Goal: Task Accomplishment & Management: Manage account settings

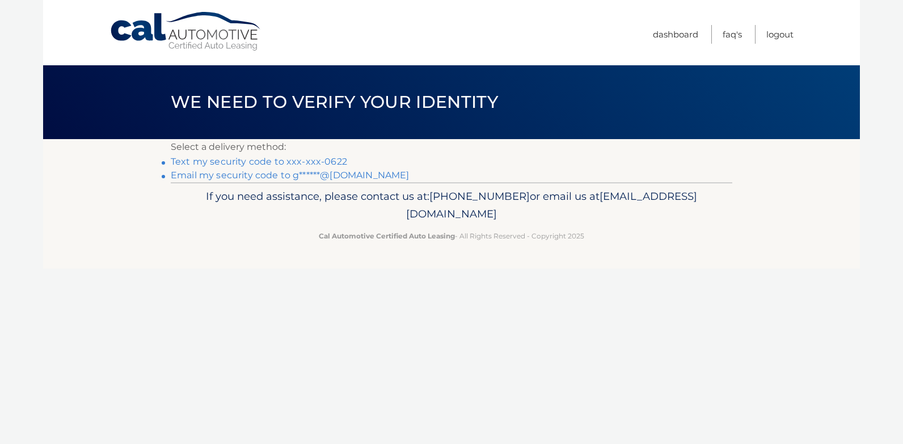
click at [260, 161] on link "Text my security code to xxx-xxx-0622" at bounding box center [259, 161] width 176 height 11
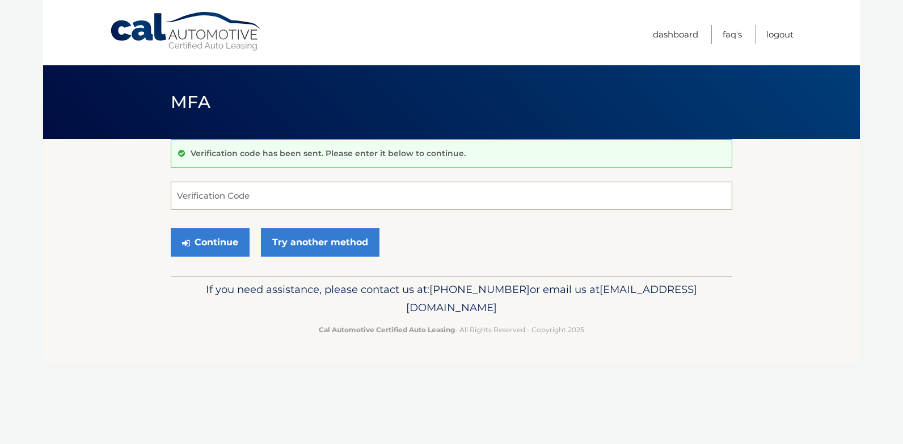
click at [251, 197] on input "Verification Code" at bounding box center [452, 196] width 562 height 28
type input "603954"
click at [217, 245] on button "Continue" at bounding box center [210, 242] width 79 height 28
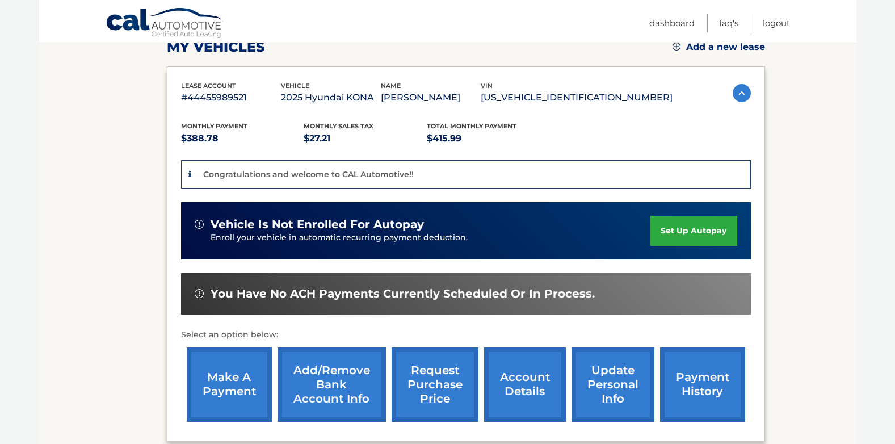
scroll to position [170, 0]
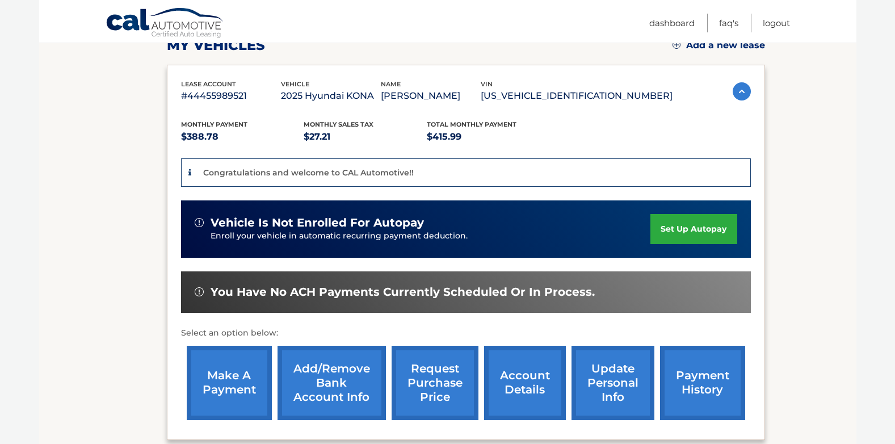
click at [693, 226] on link "set up autopay" at bounding box center [693, 229] width 86 height 30
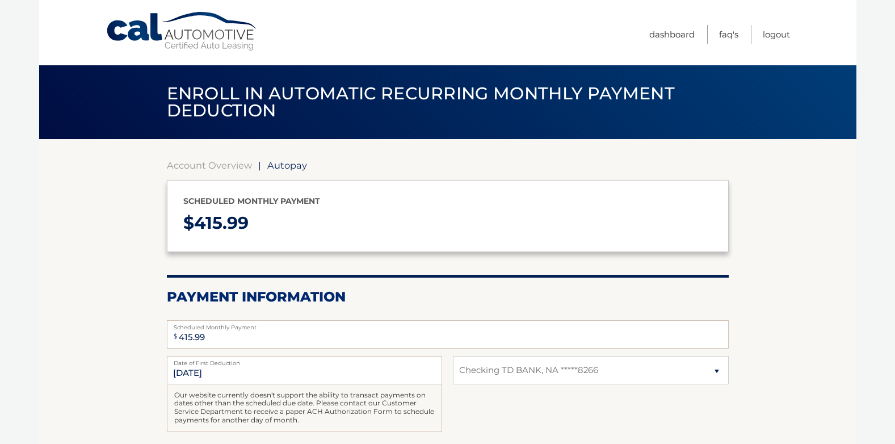
select select "ODY4ZDJlM2EtNmNlNi00ZTgxLWIyNDQtNzMyZjRmODYzYTBm"
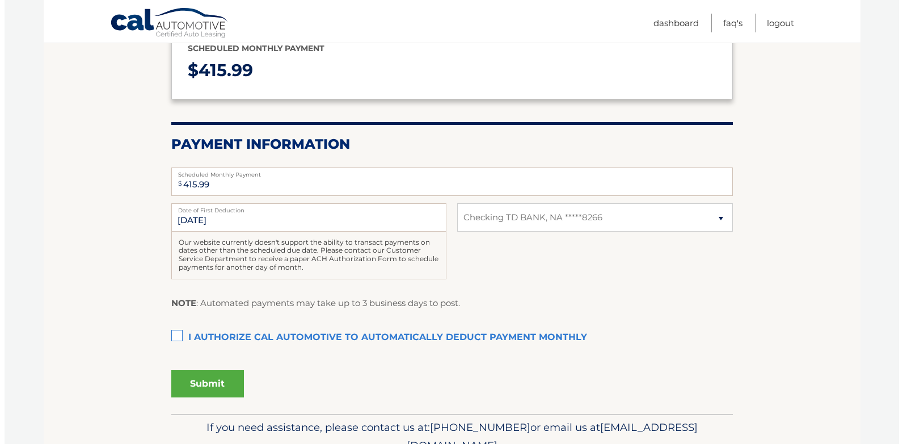
scroll to position [170, 0]
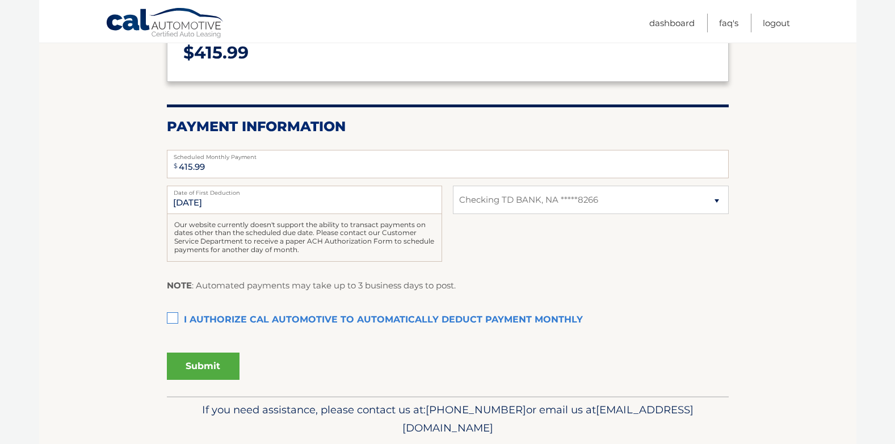
click at [170, 320] on label "I authorize cal automotive to automatically deduct payment monthly This checkbo…" at bounding box center [448, 320] width 562 height 23
click at [0, 0] on input "I authorize cal automotive to automatically deduct payment monthly This checkbo…" at bounding box center [0, 0] width 0 height 0
click at [212, 365] on button "Submit" at bounding box center [203, 365] width 73 height 27
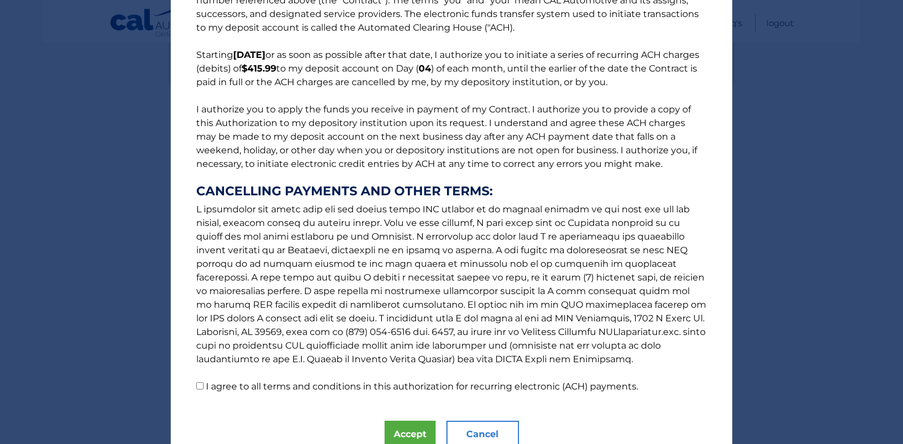
scroll to position [106, 0]
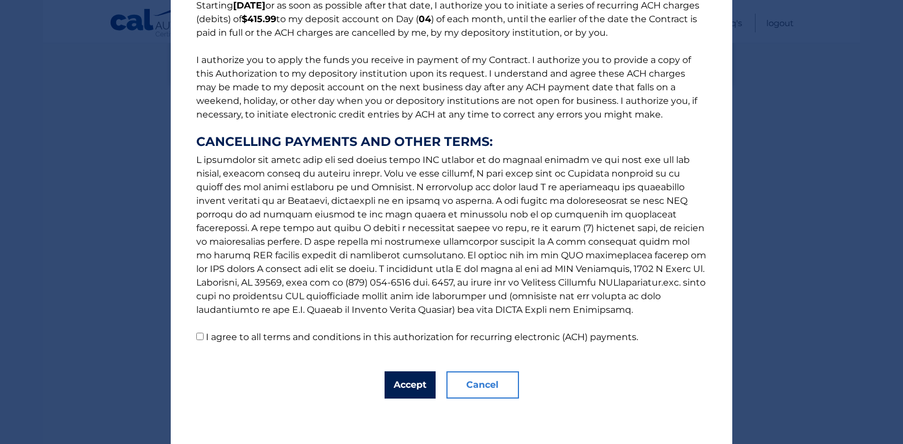
click at [414, 385] on button "Accept" at bounding box center [410, 384] width 51 height 27
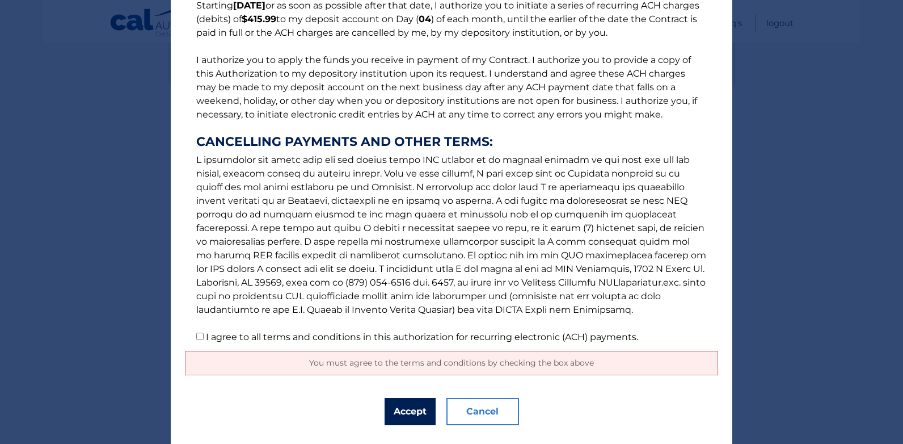
click at [401, 416] on button "Accept" at bounding box center [410, 411] width 51 height 27
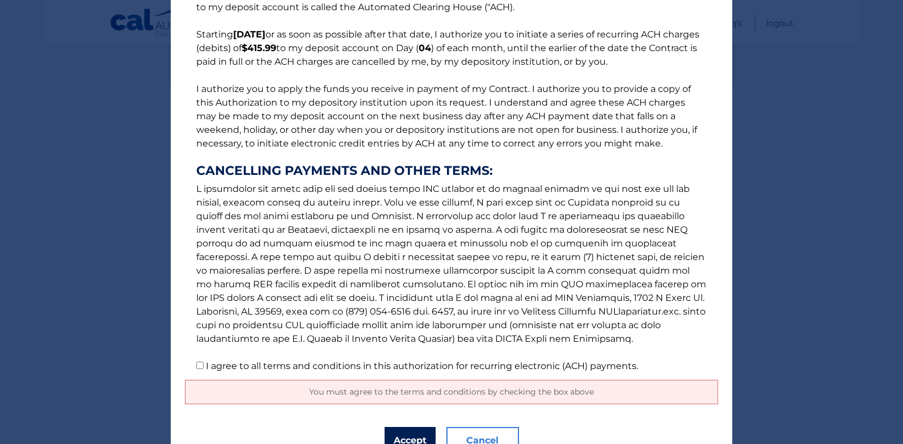
scroll to position [133, 0]
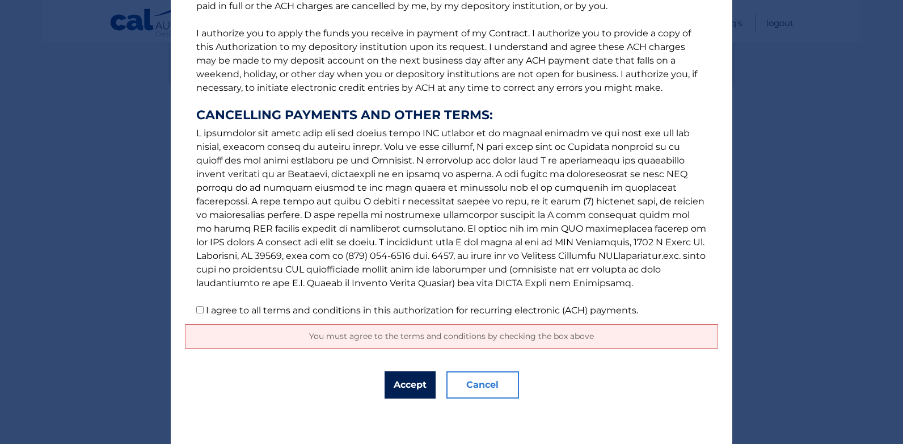
click at [419, 384] on button "Accept" at bounding box center [410, 384] width 51 height 27
click at [416, 381] on button "Accept" at bounding box center [410, 384] width 51 height 27
click at [415, 378] on button "Accept" at bounding box center [410, 384] width 51 height 27
click at [525, 339] on span "You must agree to the terms and conditions by checking the box above" at bounding box center [451, 336] width 285 height 10
click at [198, 309] on input "I agree to all terms and conditions in this authorization for recurring electro…" at bounding box center [199, 309] width 7 height 7
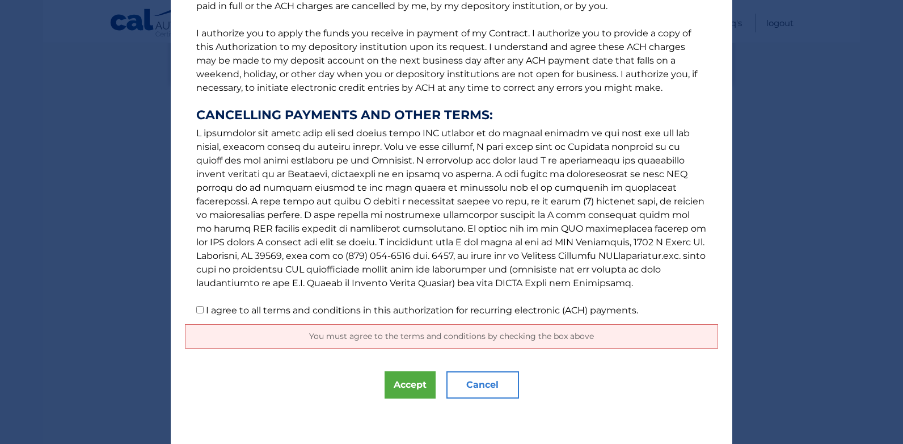
checkbox input "true"
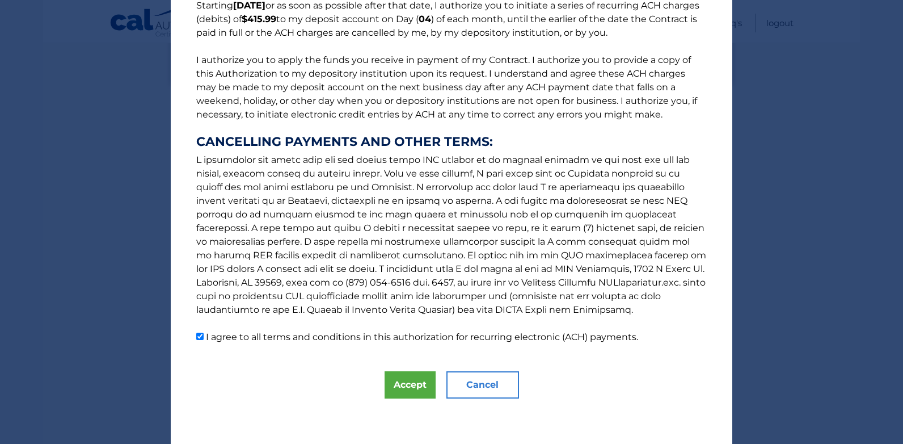
scroll to position [106, 0]
click at [414, 389] on button "Accept" at bounding box center [410, 384] width 51 height 27
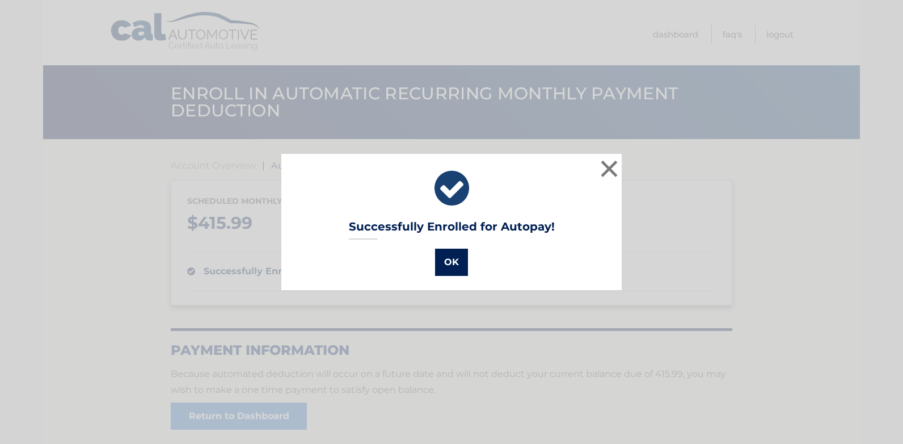
click at [447, 263] on button "OK" at bounding box center [451, 261] width 33 height 27
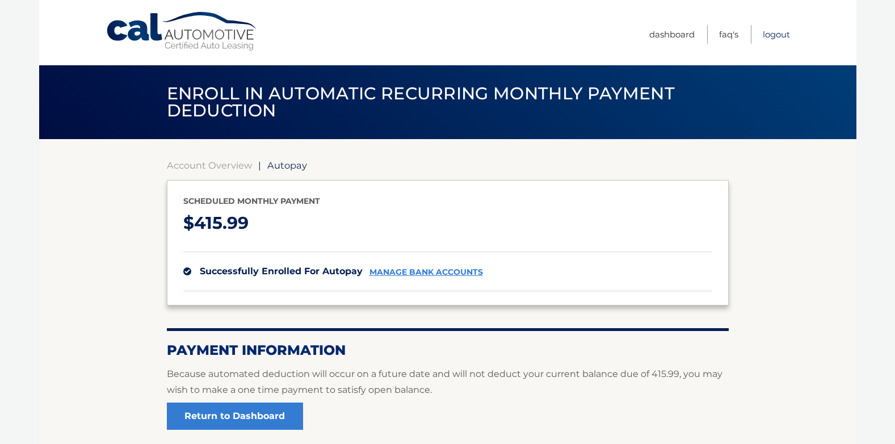
click at [776, 31] on link "Logout" at bounding box center [776, 34] width 27 height 19
